Goal: Check status: Check status

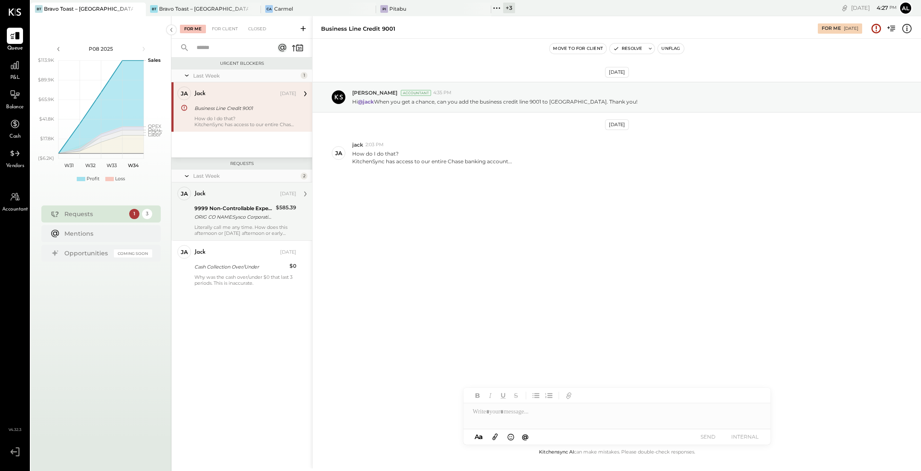
click at [247, 221] on div "9999 Non-Controllable Expenses:Other Income and Expenses:To Be Classified P&L O…" at bounding box center [234, 212] width 79 height 19
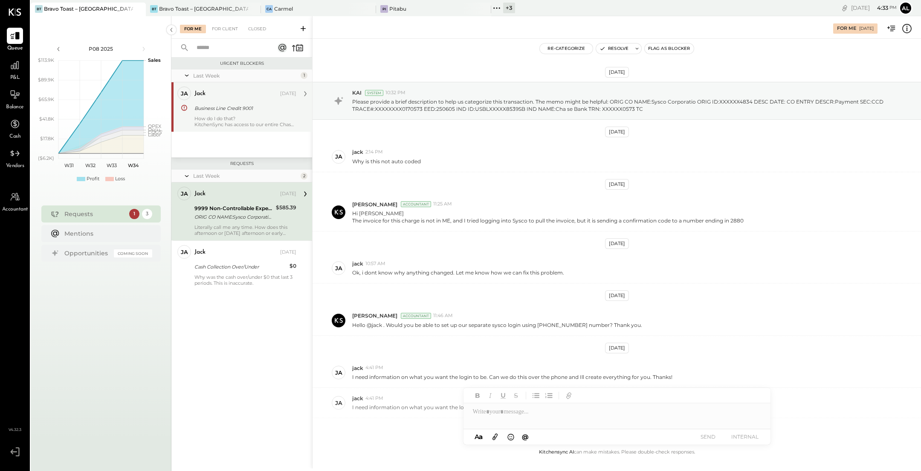
click at [231, 113] on div "Business Line Credit 9001" at bounding box center [244, 108] width 99 height 10
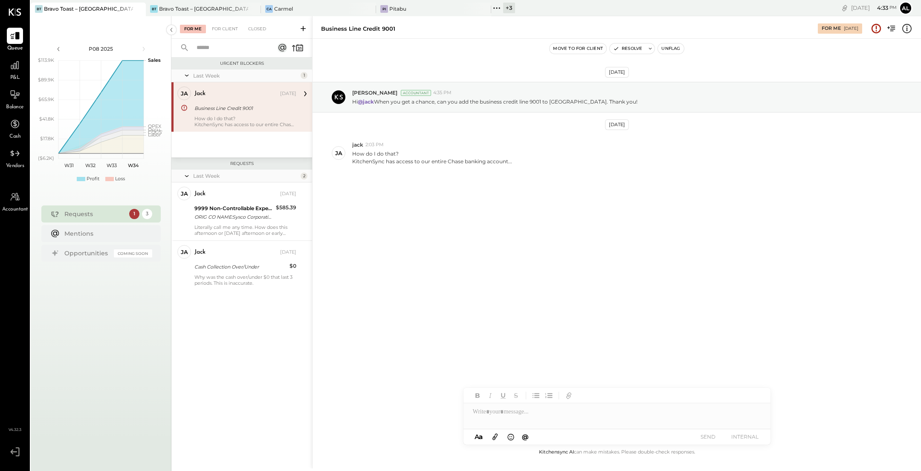
click at [112, 221] on div "Requests 1 3" at bounding box center [100, 214] width 119 height 17
click at [207, 5] on div "Bravo Toast – [GEOGRAPHIC_DATA]" at bounding box center [203, 8] width 89 height 7
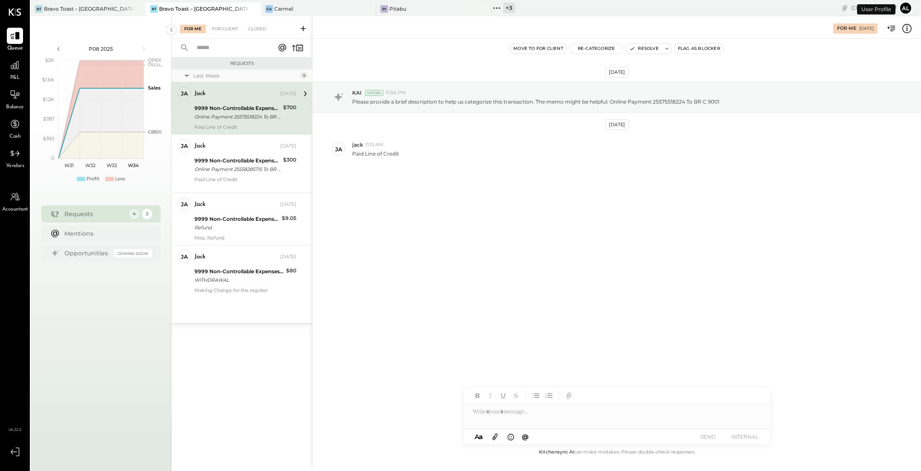
click at [250, 108] on div "9999 Non-Controllable Expenses:Other Income and Expenses:To Be Classified P&L" at bounding box center [238, 108] width 86 height 9
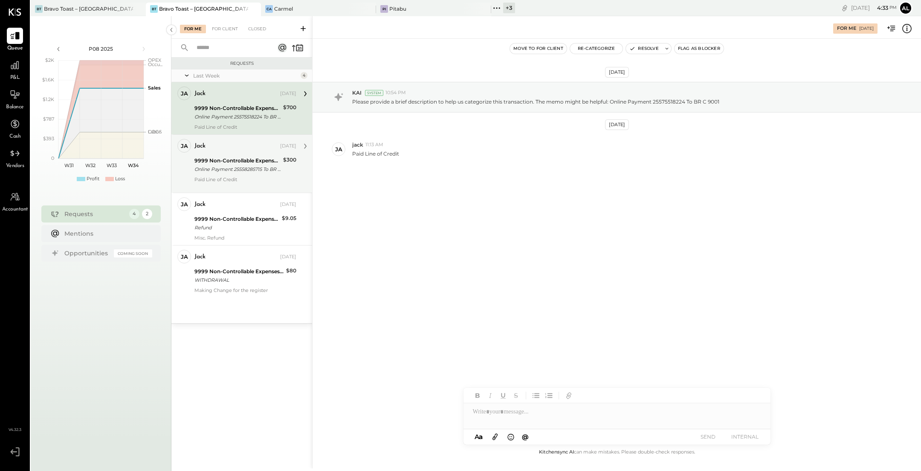
click at [247, 160] on div "9999 Non-Controllable Expenses:Other Income and Expenses:To Be Classified P&L" at bounding box center [238, 161] width 86 height 9
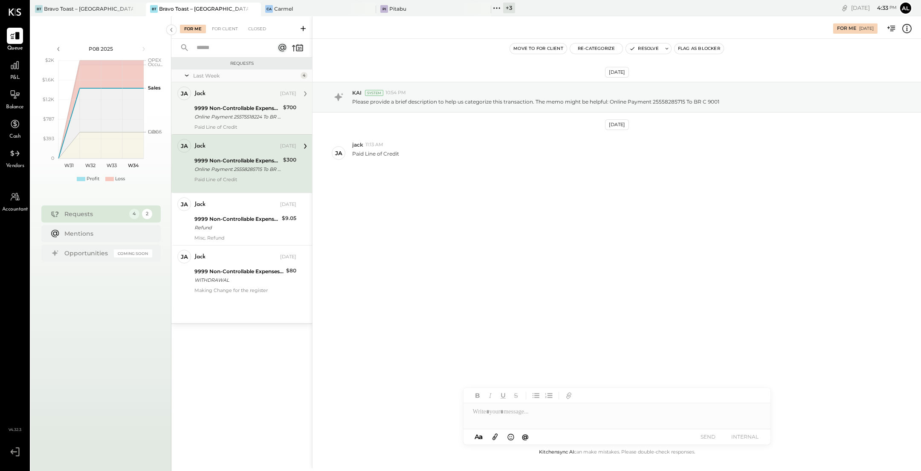
click at [246, 101] on div "jack [DATE] 9999 Non-Controllable Expenses:Other Income and Expenses:To Be Clas…" at bounding box center [246, 109] width 102 height 44
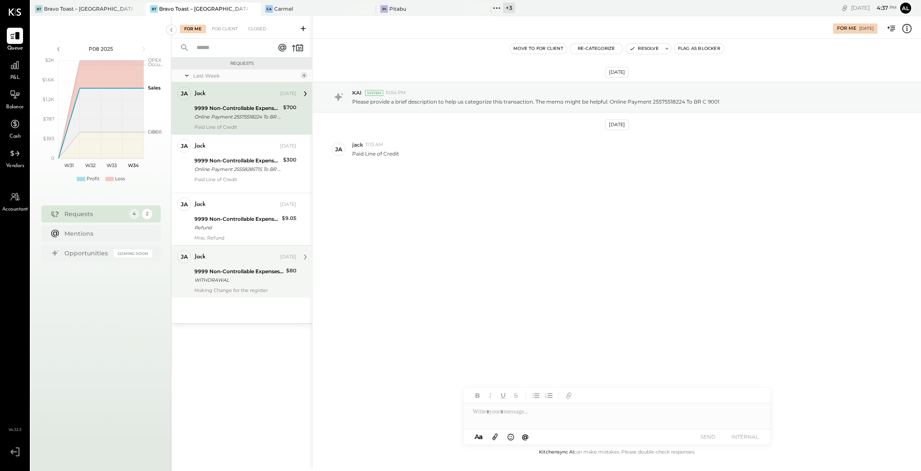
click at [242, 273] on div "9999 Non-Controllable Expenses:Other Income and Expenses:To Be Classified P&L" at bounding box center [239, 271] width 89 height 9
